Goal: Navigation & Orientation: Find specific page/section

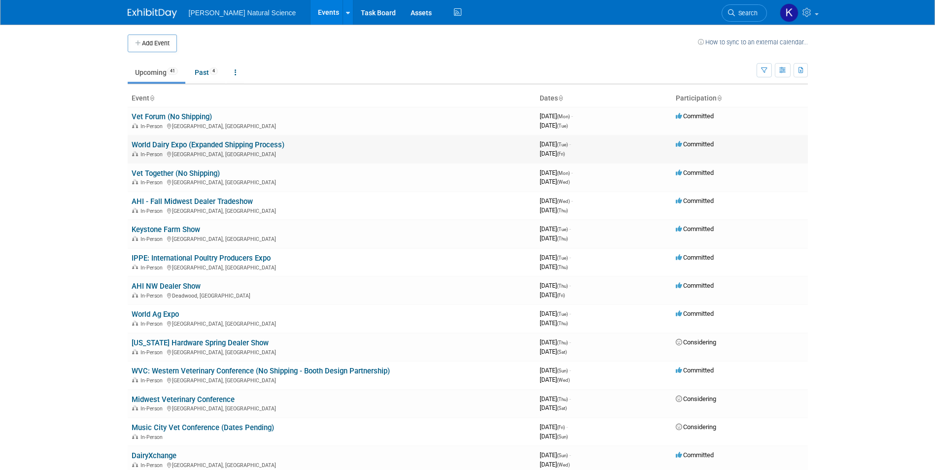
click at [265, 145] on link "World Dairy Expo (Expanded Shipping Process)" at bounding box center [208, 145] width 153 height 9
click at [208, 71] on link "Past 4" at bounding box center [206, 72] width 38 height 19
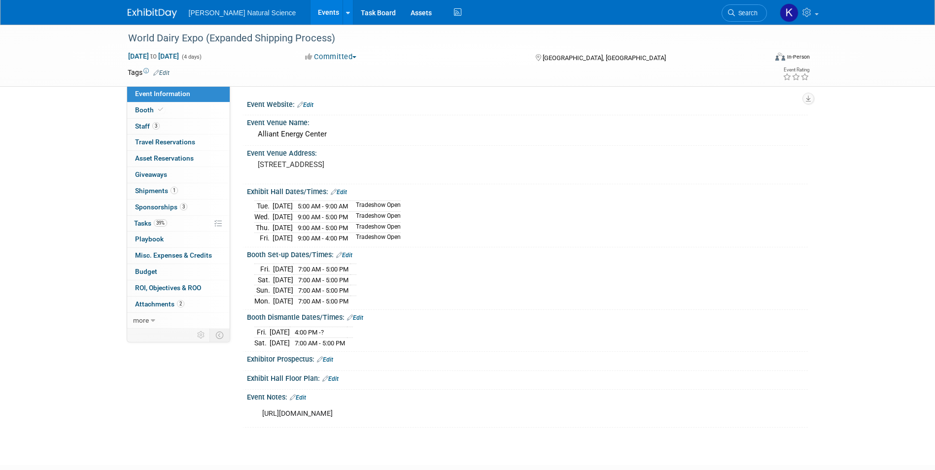
click at [407, 411] on div "[URL][DOMAIN_NAME]" at bounding box center [477, 414] width 444 height 20
click at [149, 126] on span "Staff 3" at bounding box center [147, 126] width 25 height 8
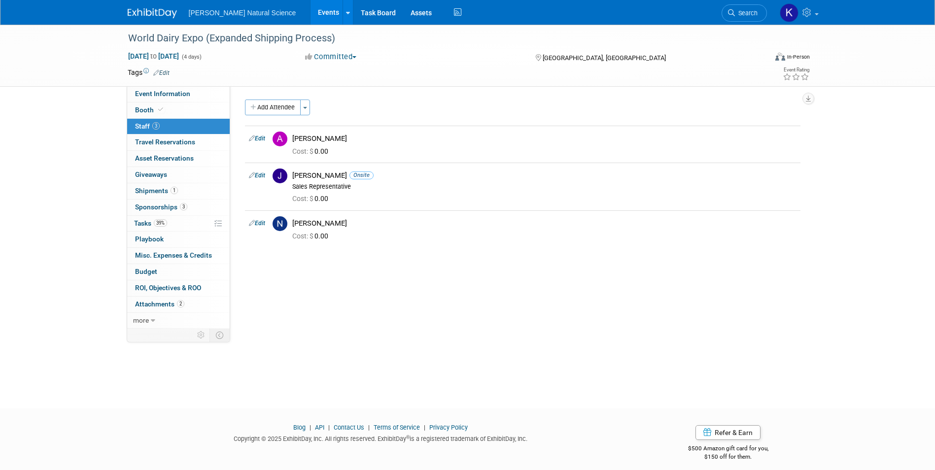
click at [149, 126] on span "Staff 3" at bounding box center [147, 126] width 25 height 8
click at [158, 107] on icon at bounding box center [160, 109] width 5 height 5
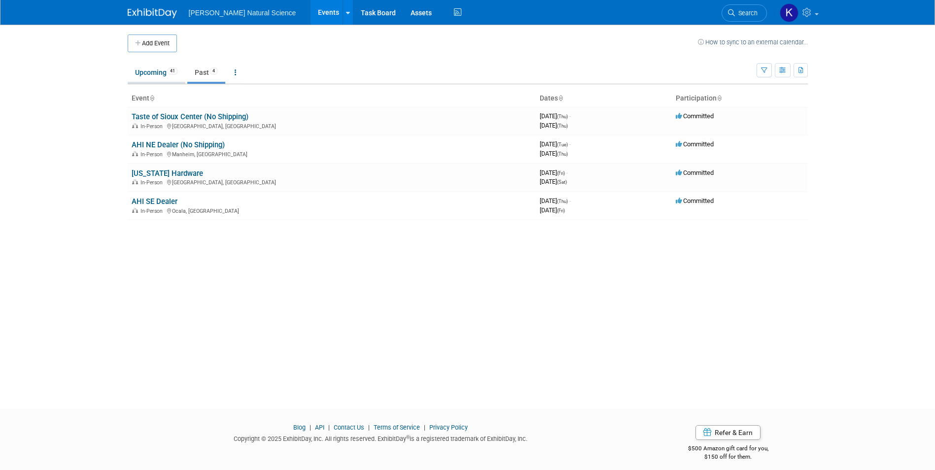
click at [141, 75] on link "Upcoming 41" at bounding box center [157, 72] width 58 height 19
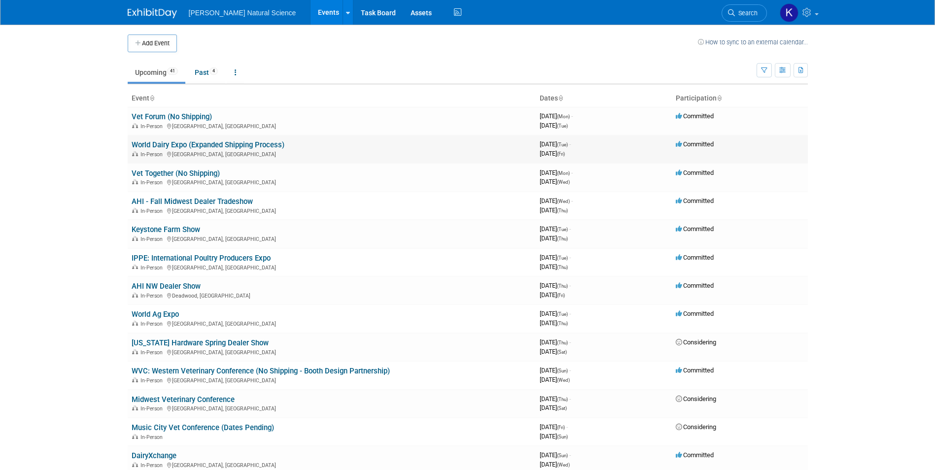
click at [180, 144] on link "World Dairy Expo (Expanded Shipping Process)" at bounding box center [208, 145] width 153 height 9
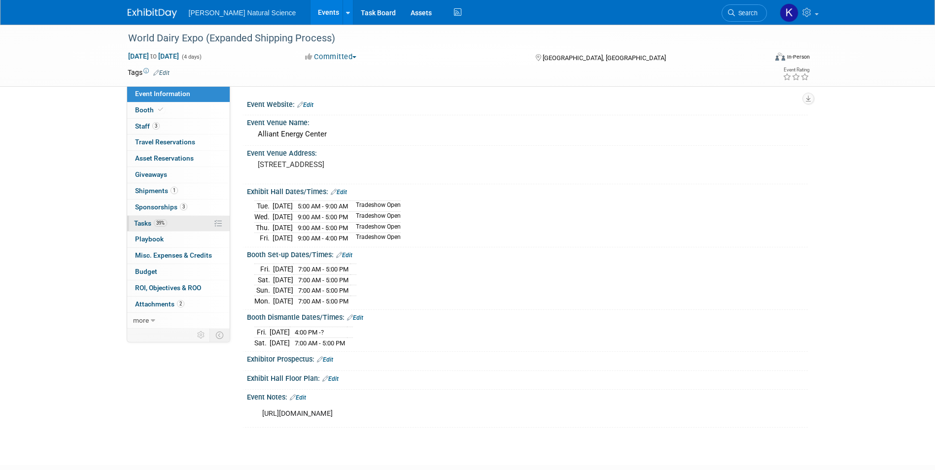
click at [215, 224] on icon at bounding box center [217, 223] width 7 height 7
